Goal: Check status: Check status

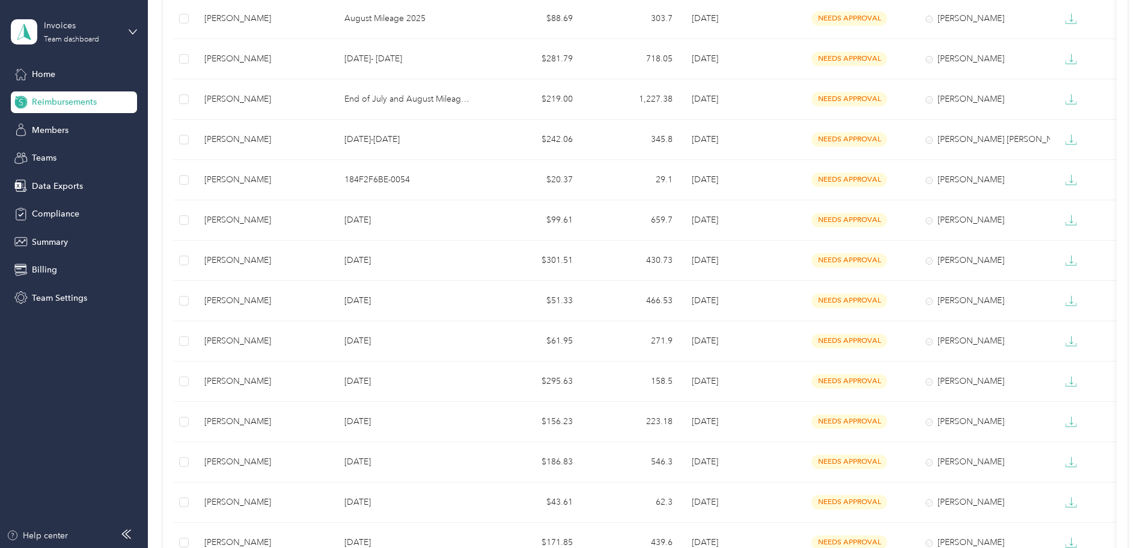
scroll to position [281, 0]
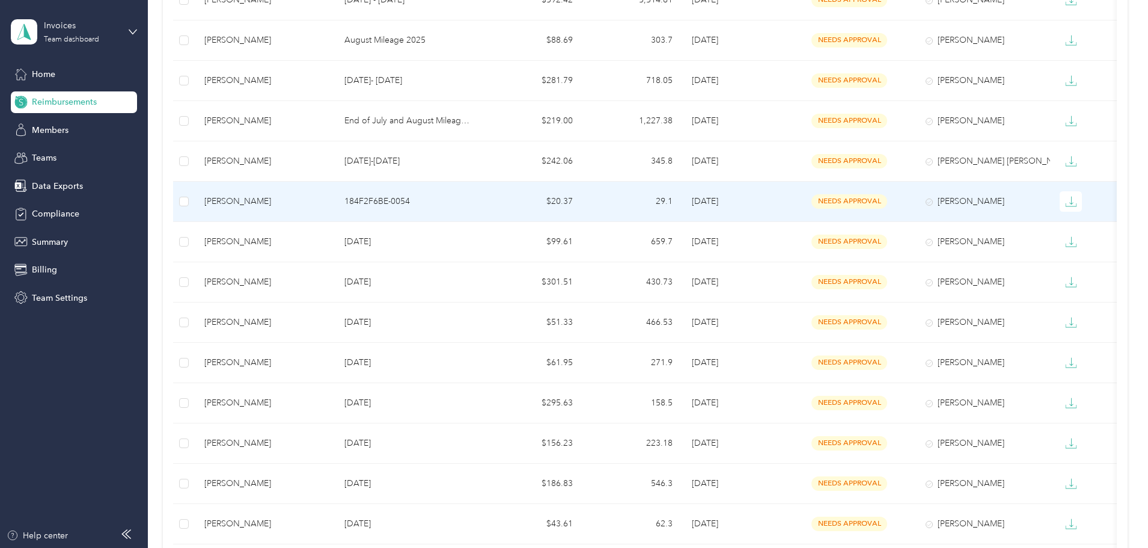
click at [299, 206] on div "[PERSON_NAME]" at bounding box center [264, 201] width 121 height 13
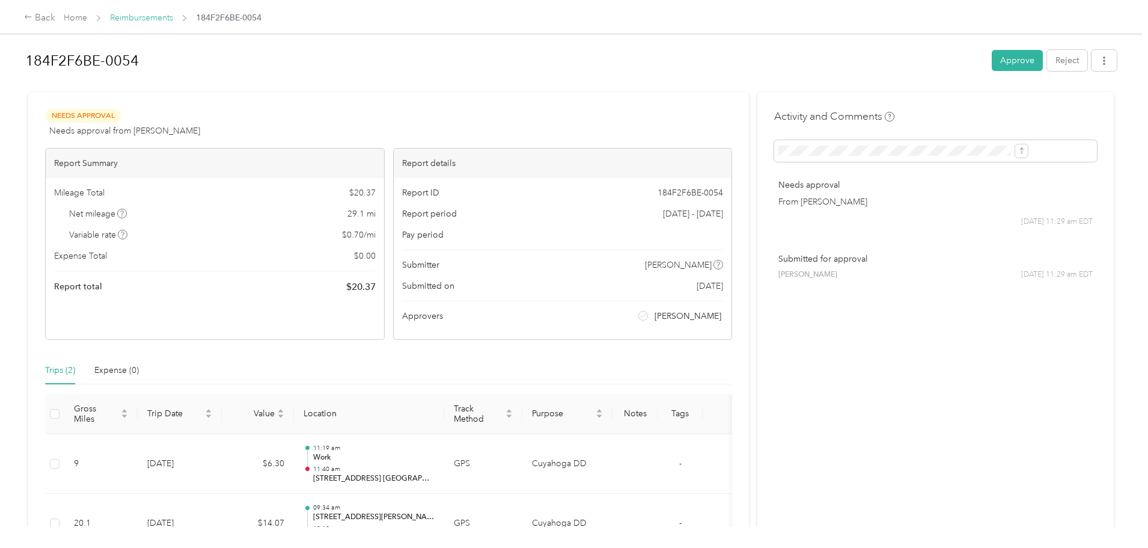
click at [173, 16] on link "Reimbursements" at bounding box center [141, 18] width 63 height 10
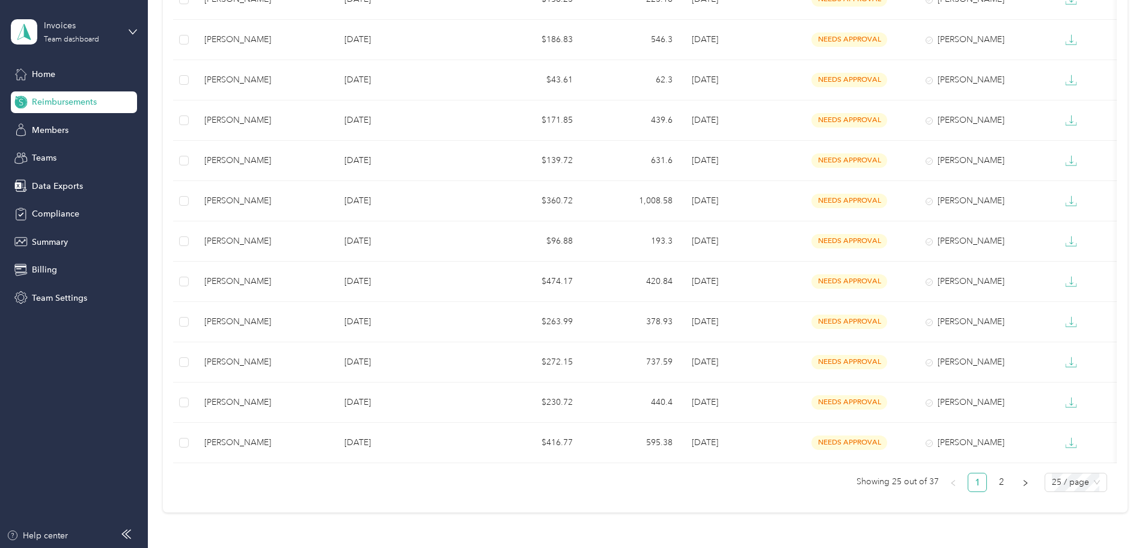
scroll to position [781, 0]
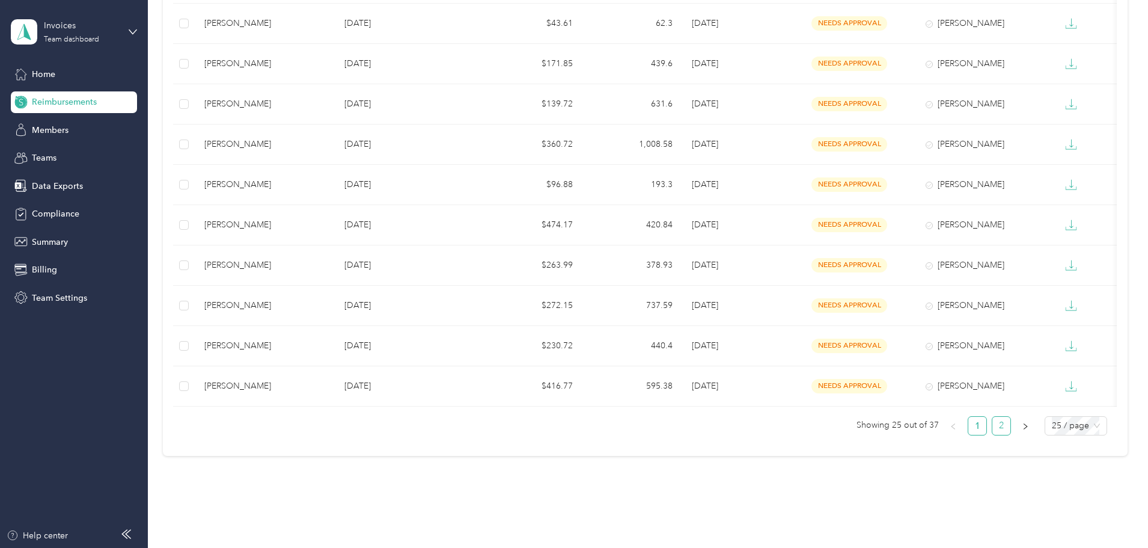
click at [992, 435] on link "2" at bounding box center [1001, 426] width 18 height 18
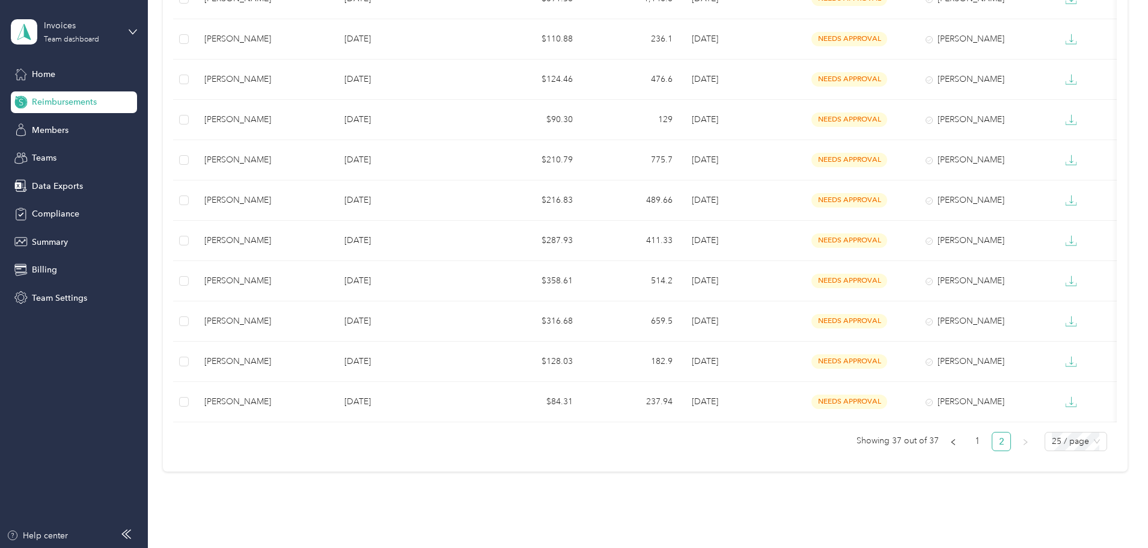
scroll to position [263, 0]
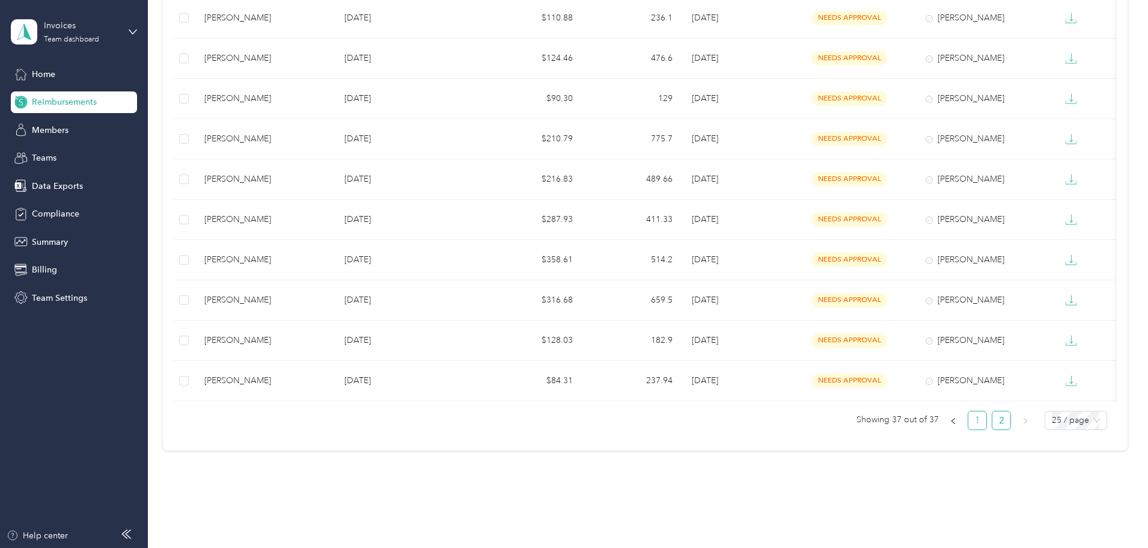
click at [968, 426] on link "1" at bounding box center [977, 420] width 18 height 18
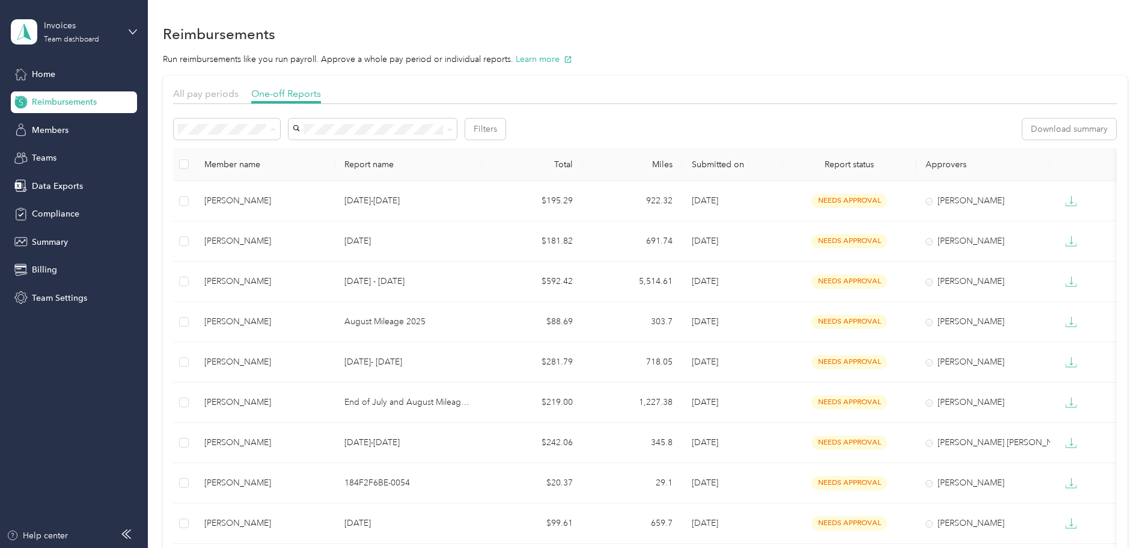
click at [281, 187] on div "Needs payment" at bounding box center [308, 193] width 90 height 13
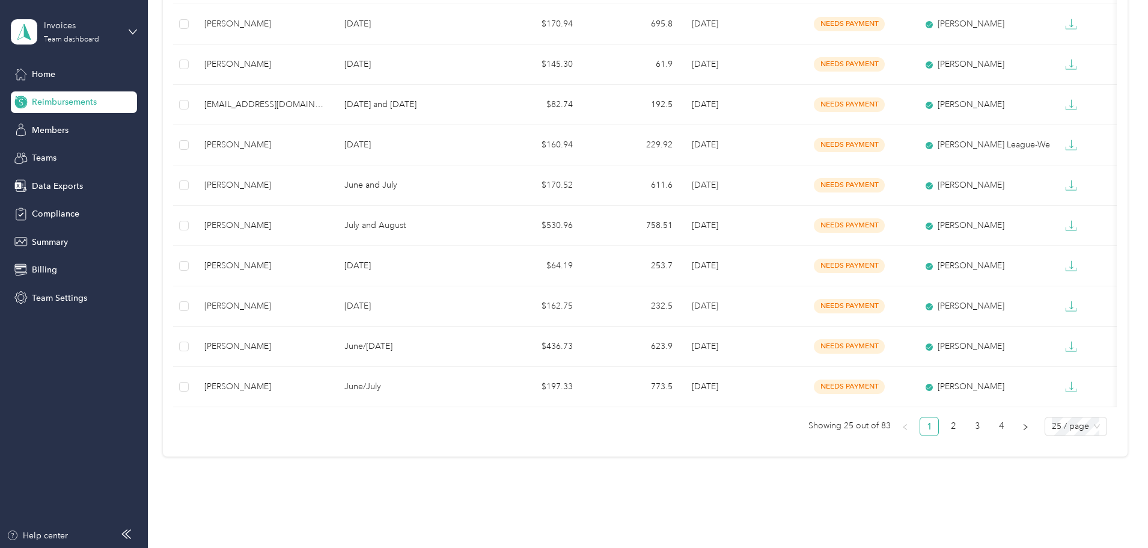
scroll to position [781, 0]
click at [944, 435] on link "2" at bounding box center [953, 426] width 18 height 18
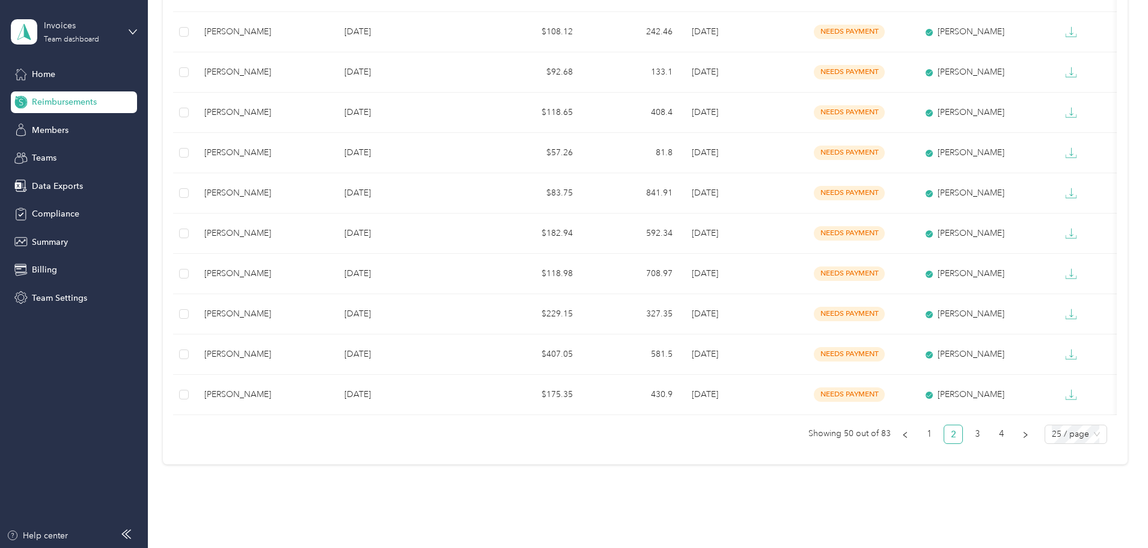
scroll to position [804, 0]
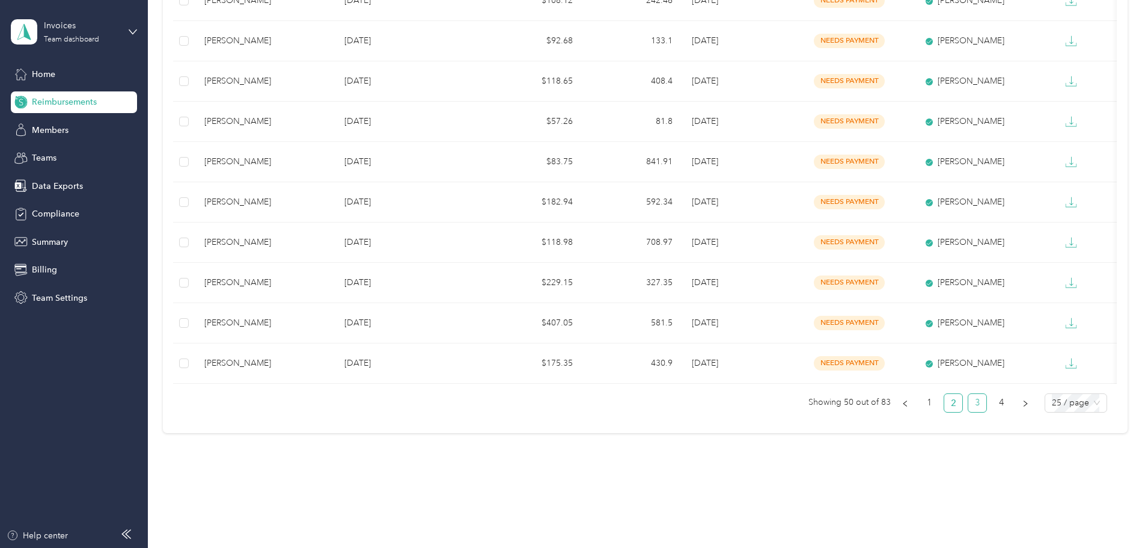
click at [968, 408] on link "3" at bounding box center [977, 403] width 18 height 18
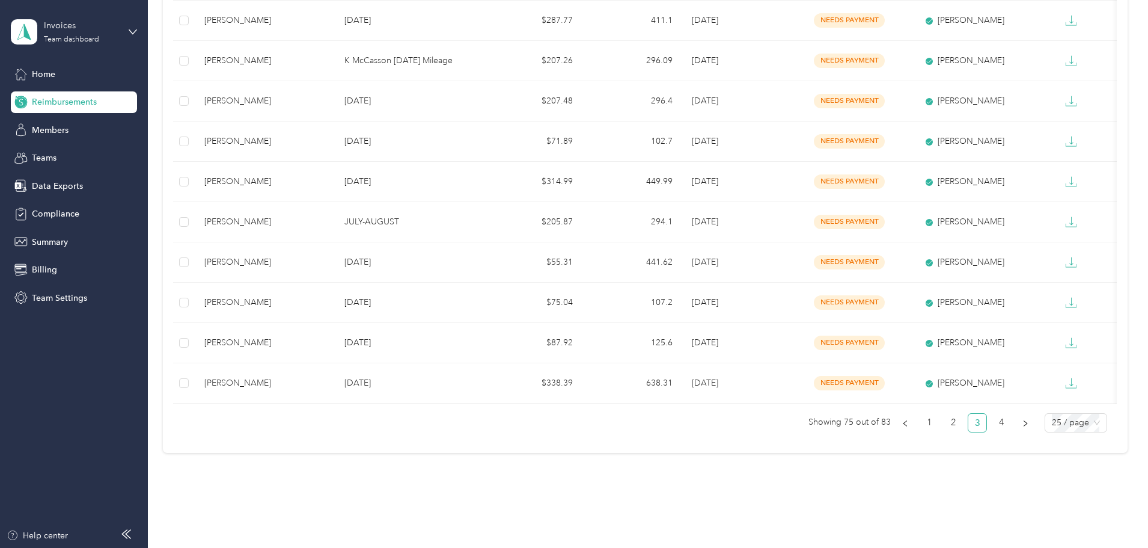
scroll to position [804, 0]
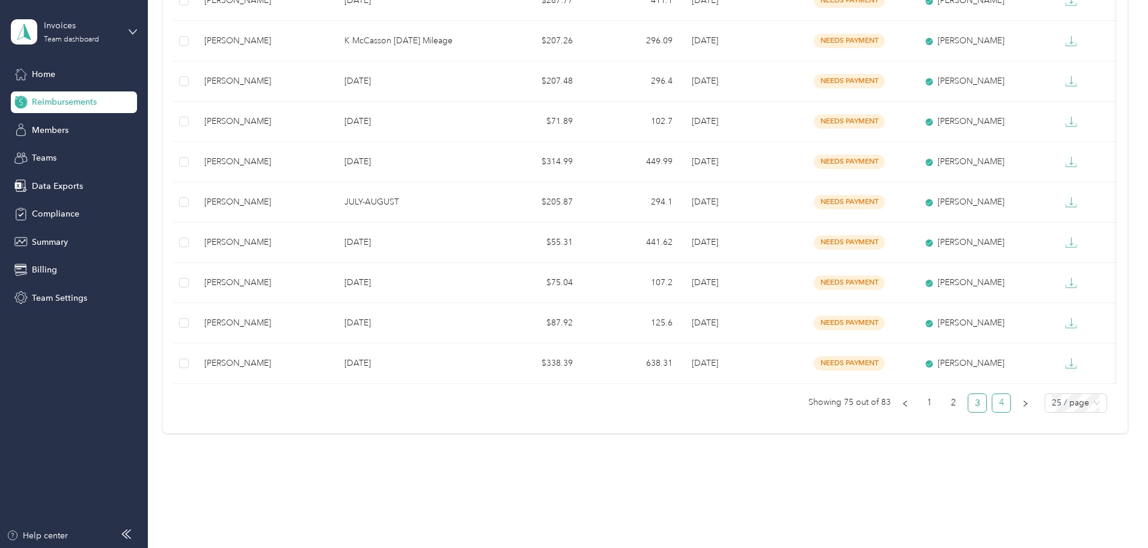
click at [992, 412] on link "4" at bounding box center [1001, 403] width 18 height 18
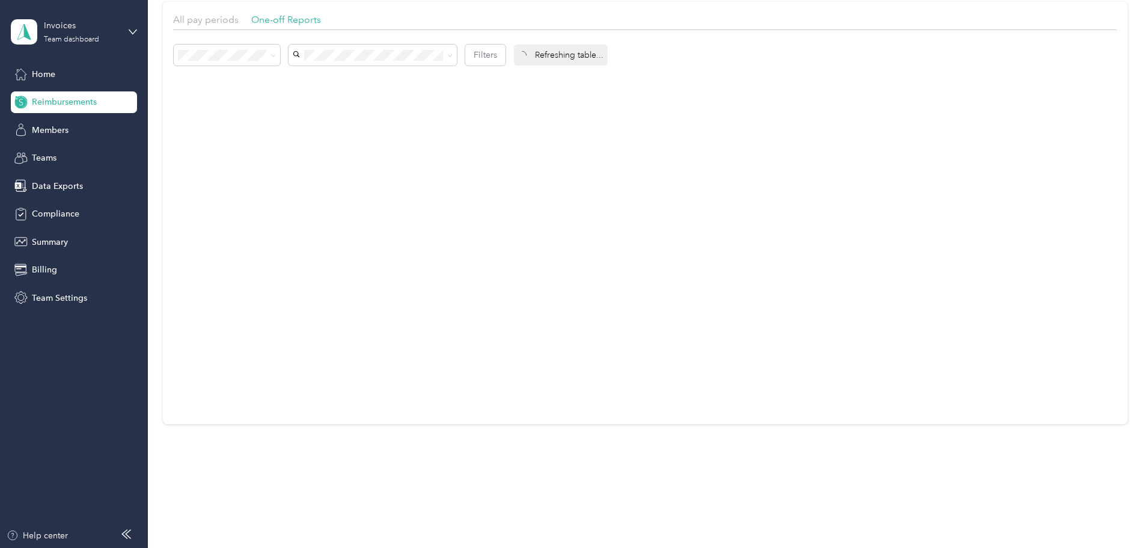
scroll to position [83, 0]
